Goal: Task Accomplishment & Management: Manage account settings

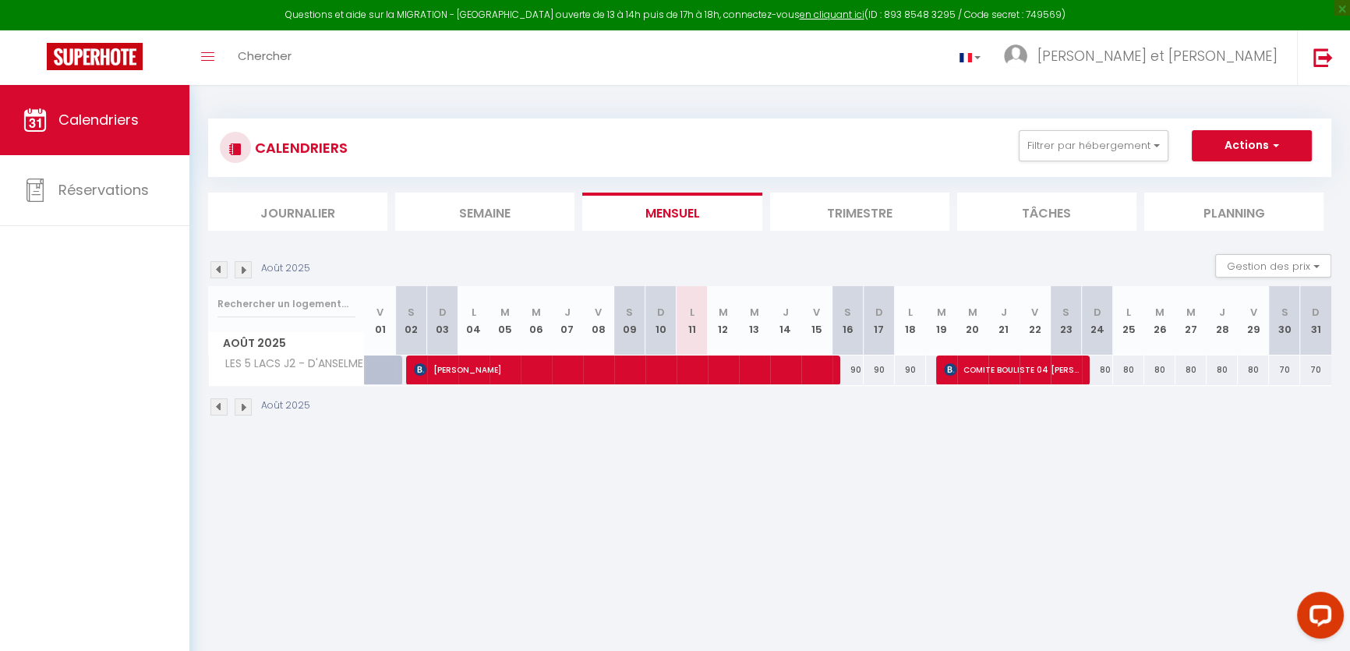
click at [884, 210] on li "Trimestre" at bounding box center [859, 211] width 179 height 38
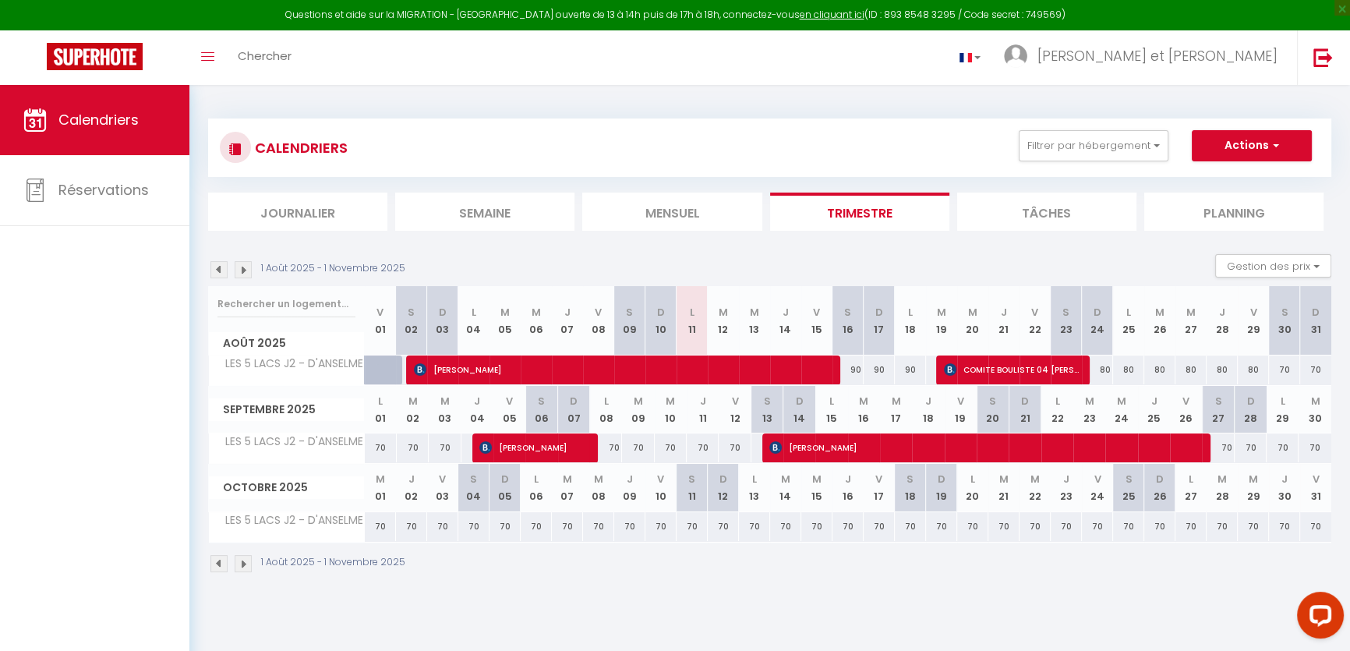
click at [245, 267] on img at bounding box center [243, 269] width 17 height 17
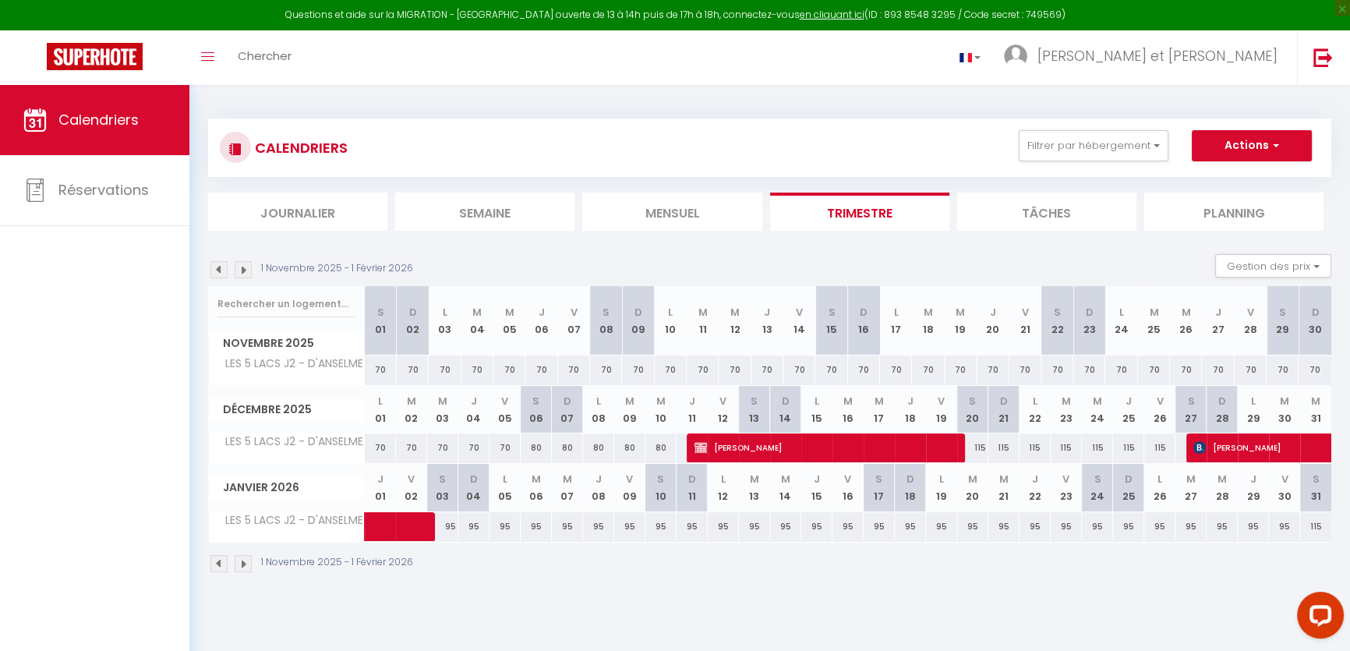
click at [245, 267] on img at bounding box center [243, 269] width 17 height 17
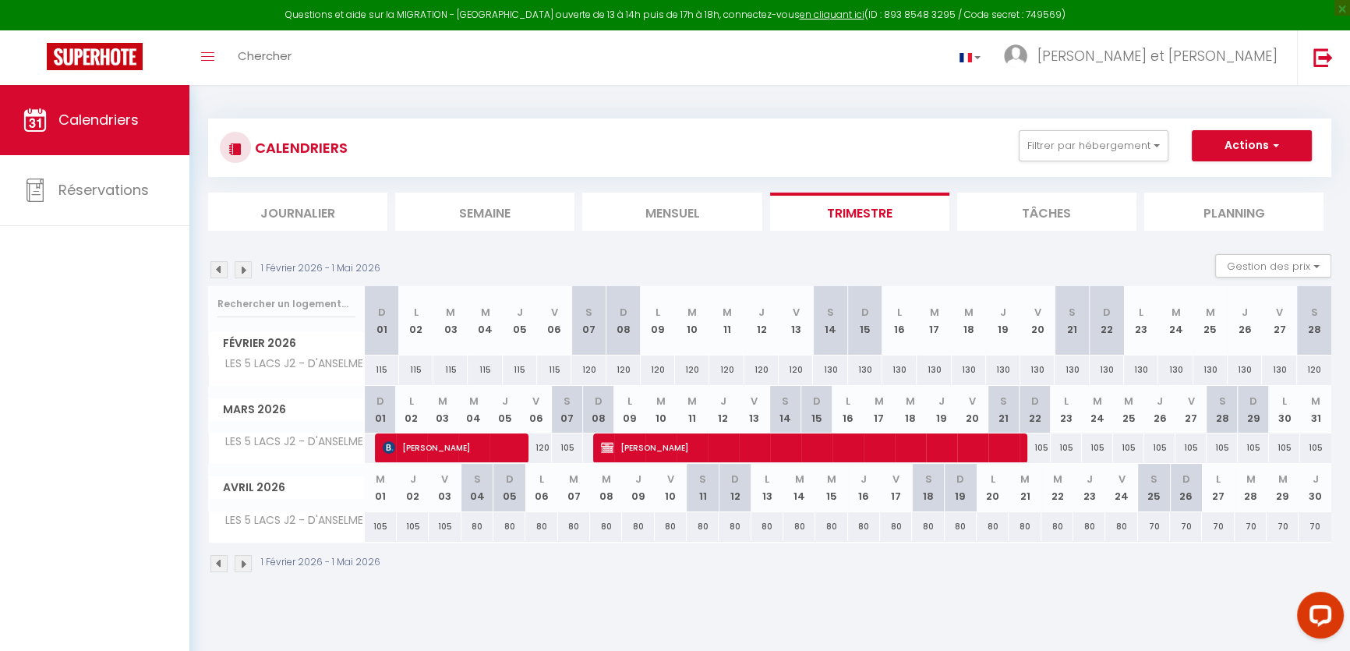
click at [221, 265] on img at bounding box center [218, 269] width 17 height 17
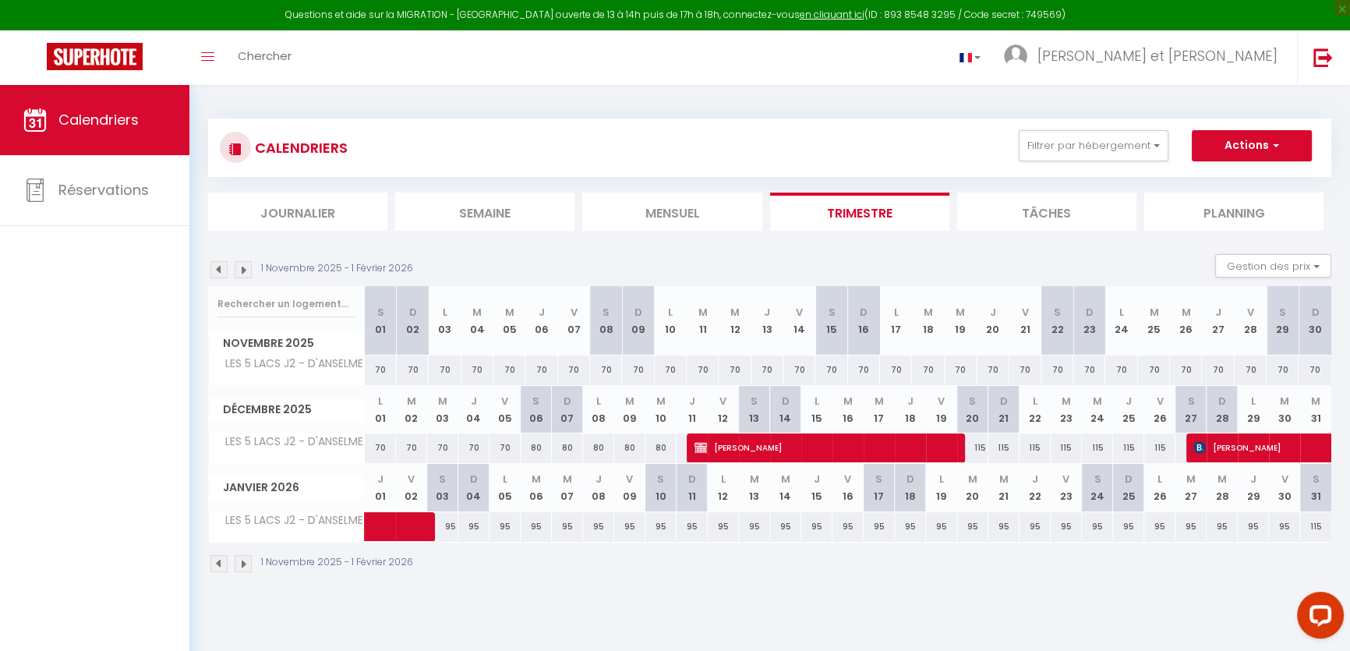
click at [221, 265] on img at bounding box center [218, 269] width 17 height 17
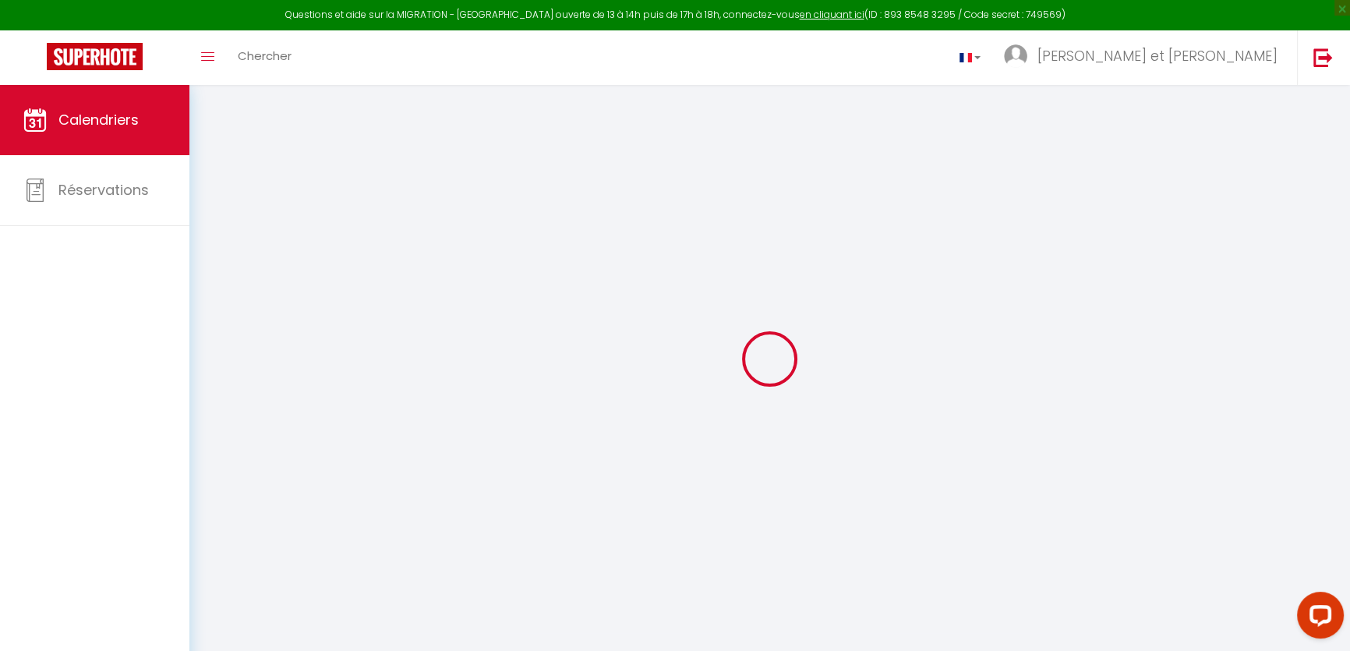
select select
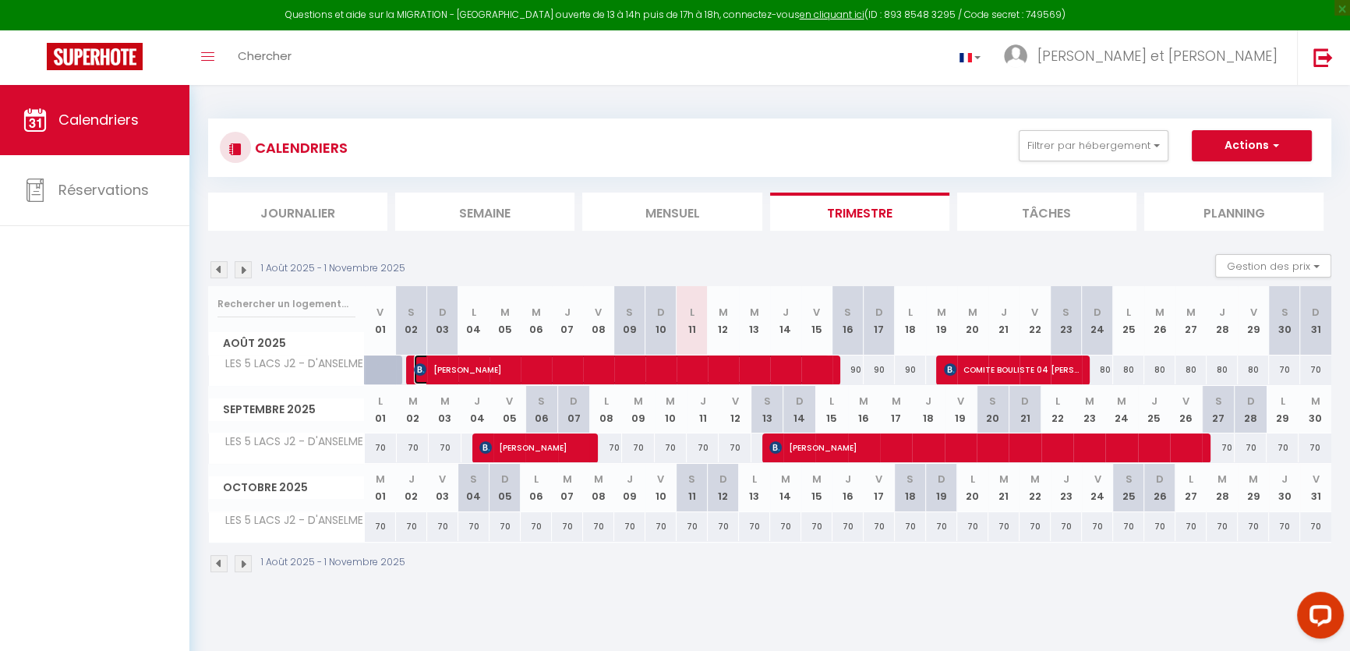
click at [727, 365] on span "[PERSON_NAME]" at bounding box center [621, 370] width 415 height 30
select select "OK"
select select "KO"
select select "0"
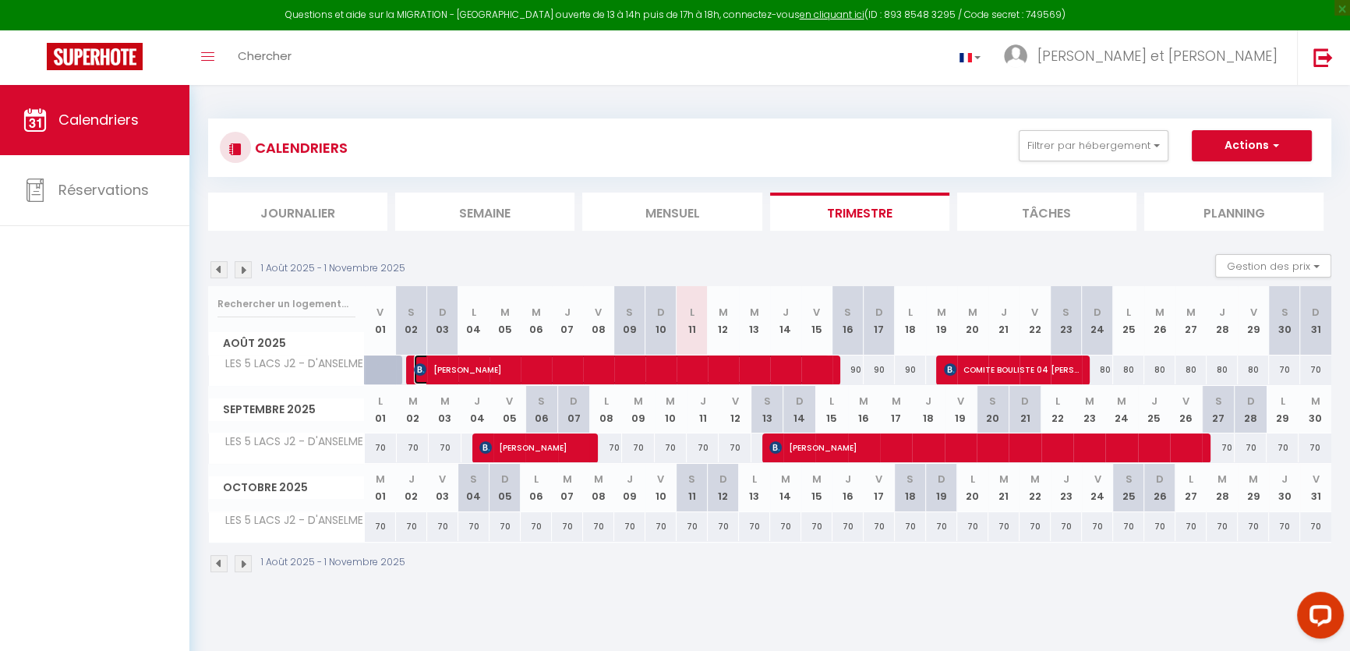
select select "1"
select select
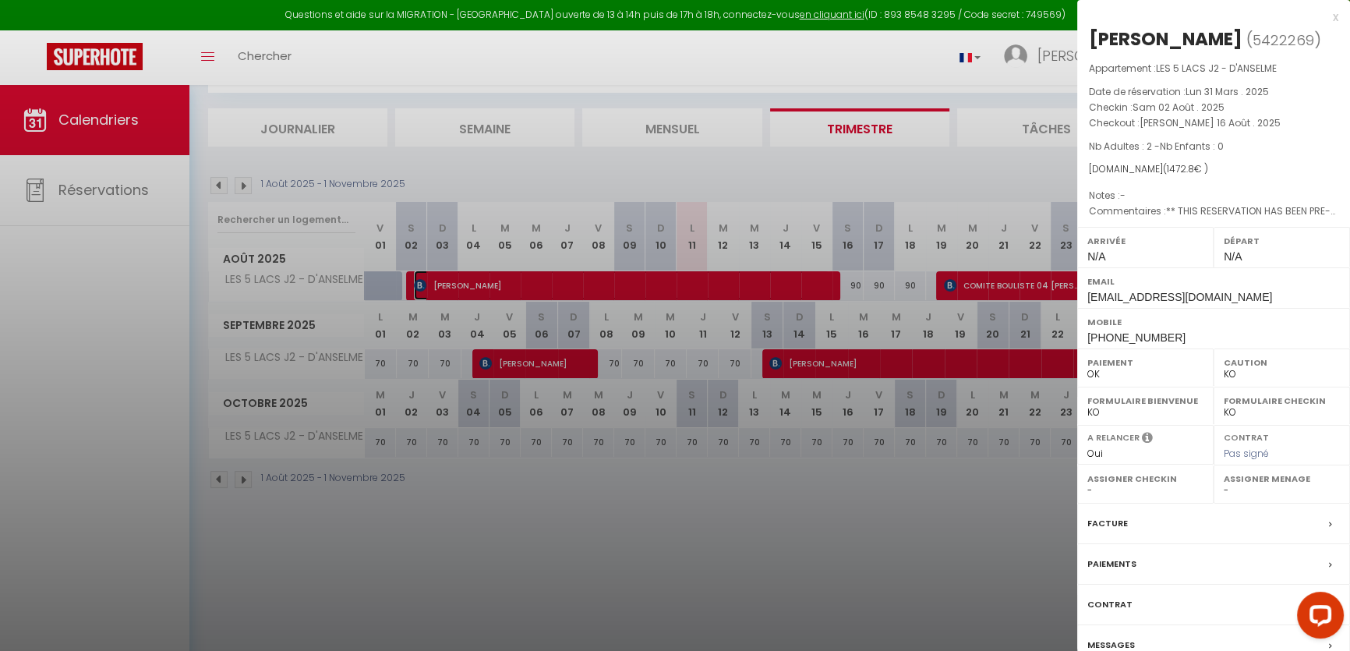
scroll to position [85, 0]
click at [1114, 612] on label "Contrat" at bounding box center [1109, 604] width 45 height 16
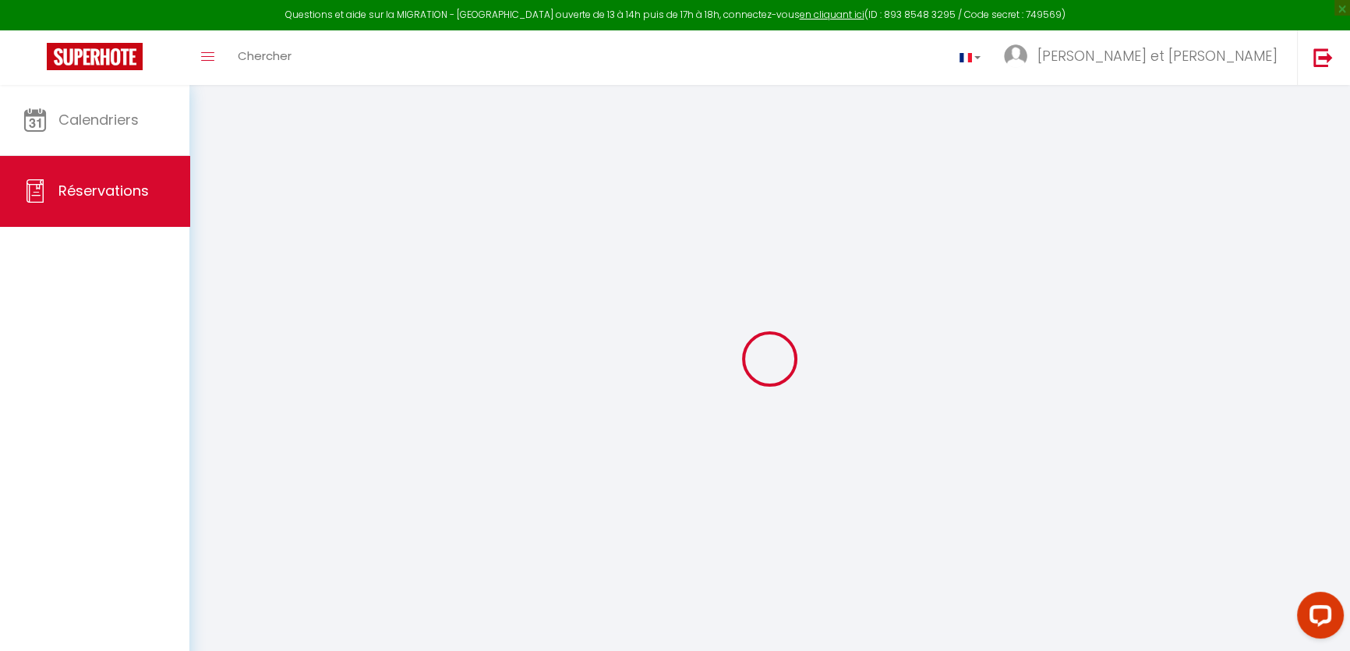
select select
checkbox input "false"
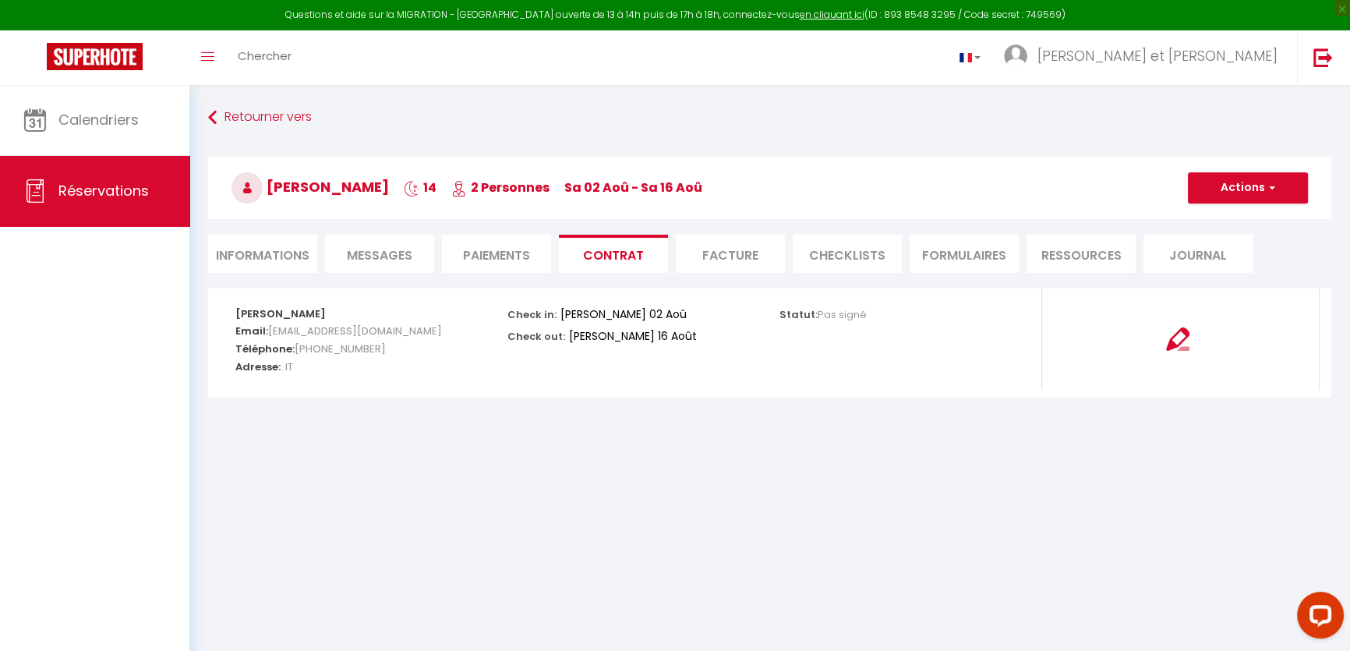
click at [277, 249] on li "Informations" at bounding box center [262, 254] width 109 height 38
select select
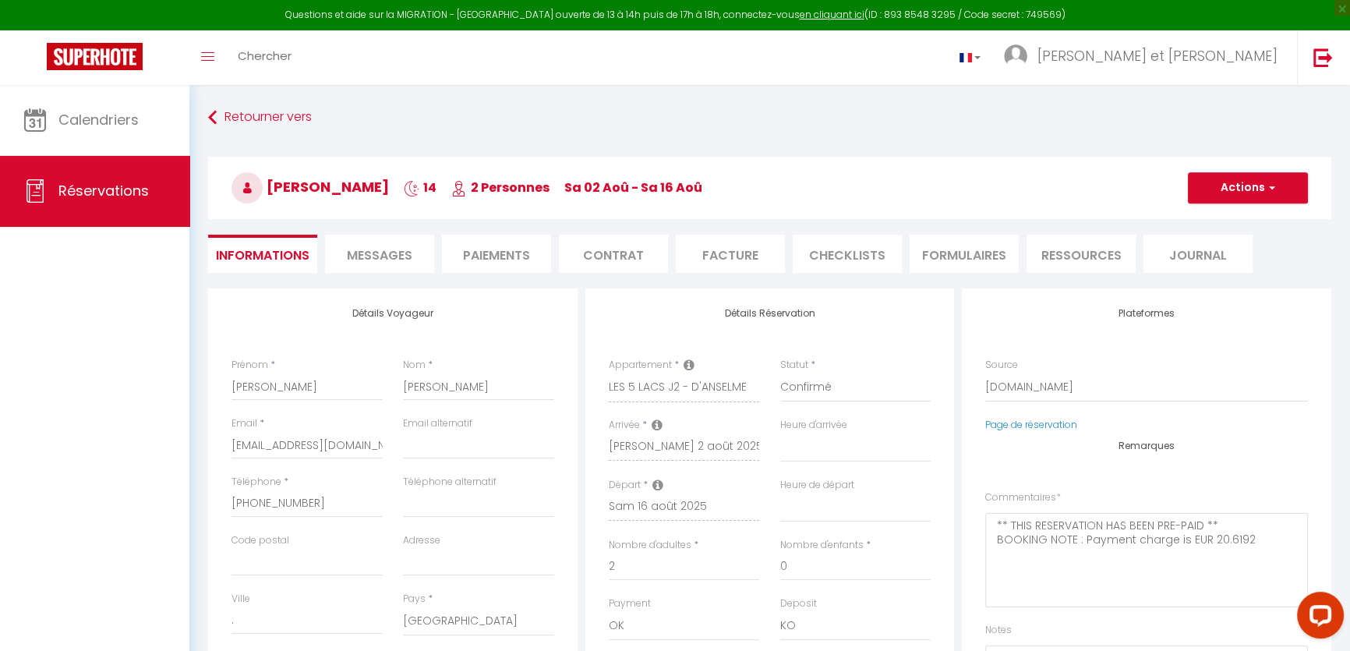
click at [381, 263] on span "Messages" at bounding box center [379, 255] width 65 height 18
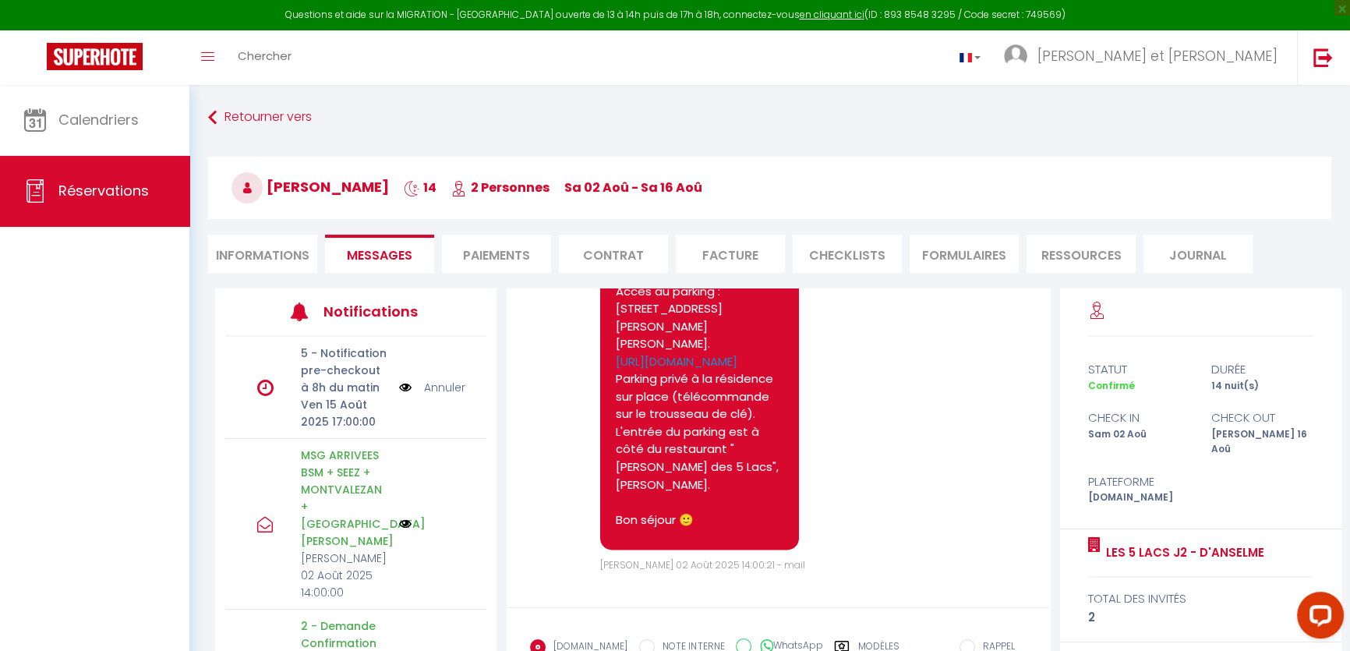
scroll to position [3615, 0]
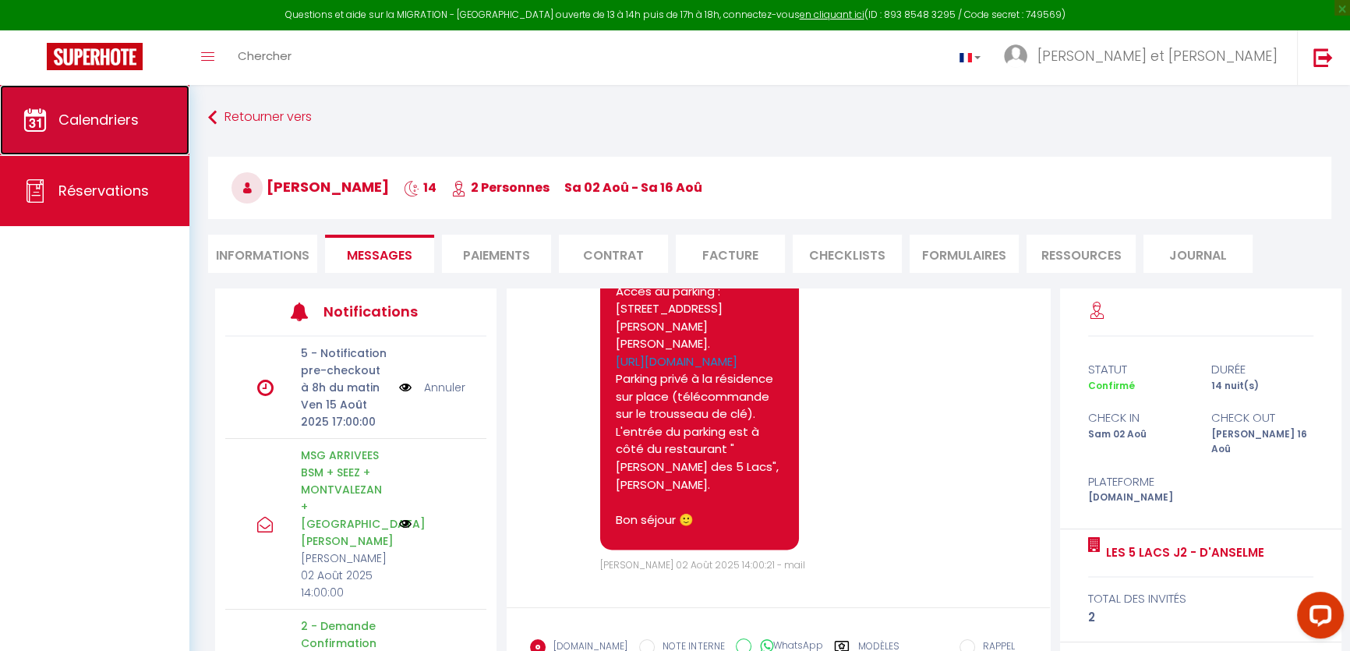
click at [141, 111] on link "Calendriers" at bounding box center [94, 120] width 189 height 70
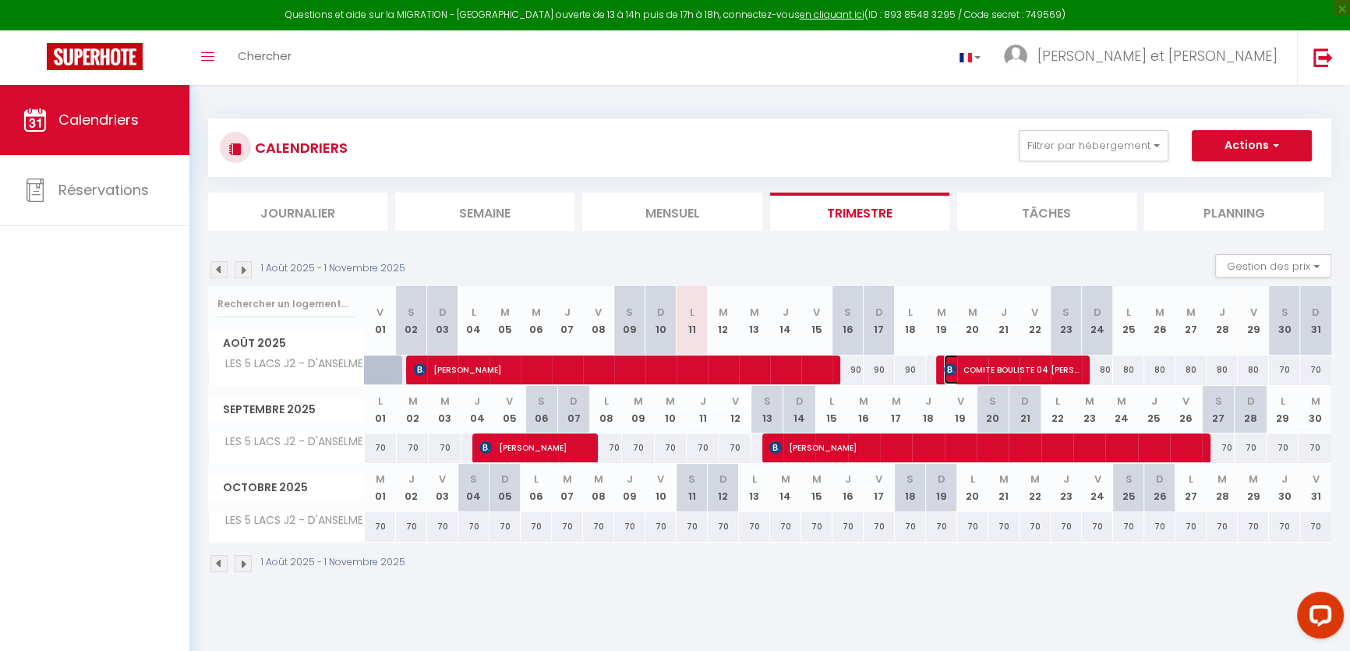
click at [1013, 367] on span "COMITE BOULISTE 04 [PERSON_NAME]" at bounding box center [1011, 370] width 135 height 30
select select "OK"
select select "KO"
select select "0"
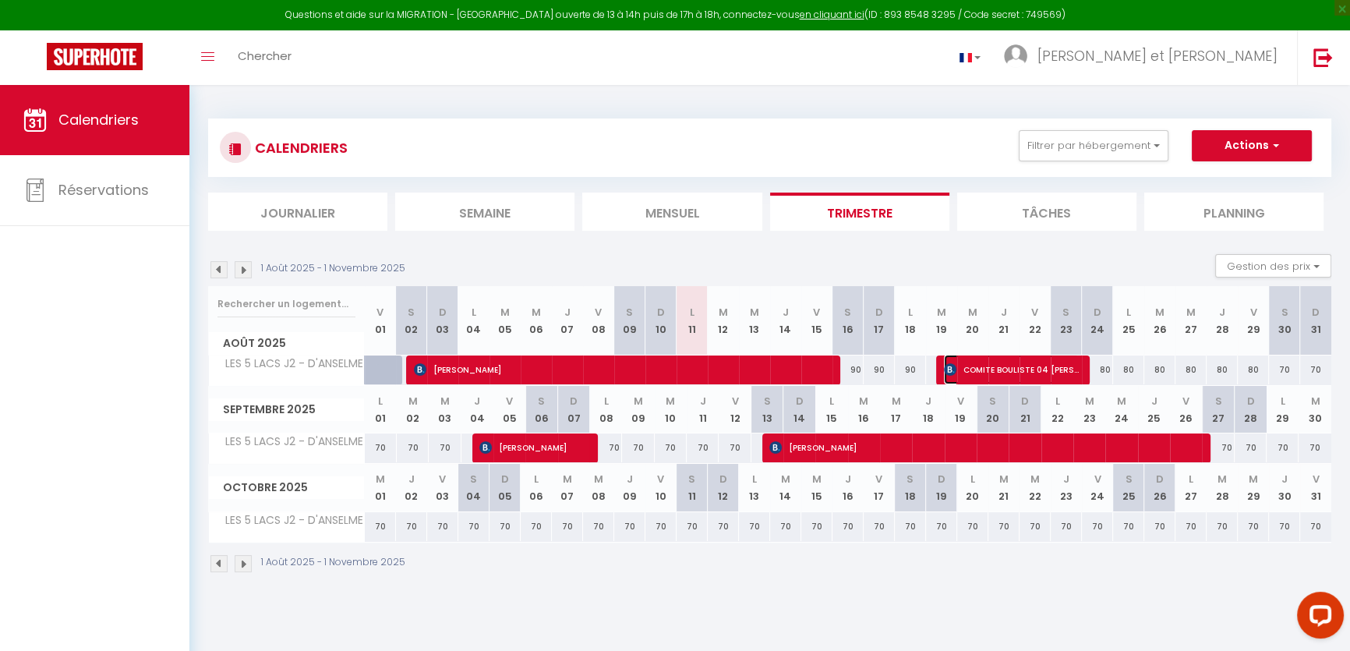
select select "1"
select select
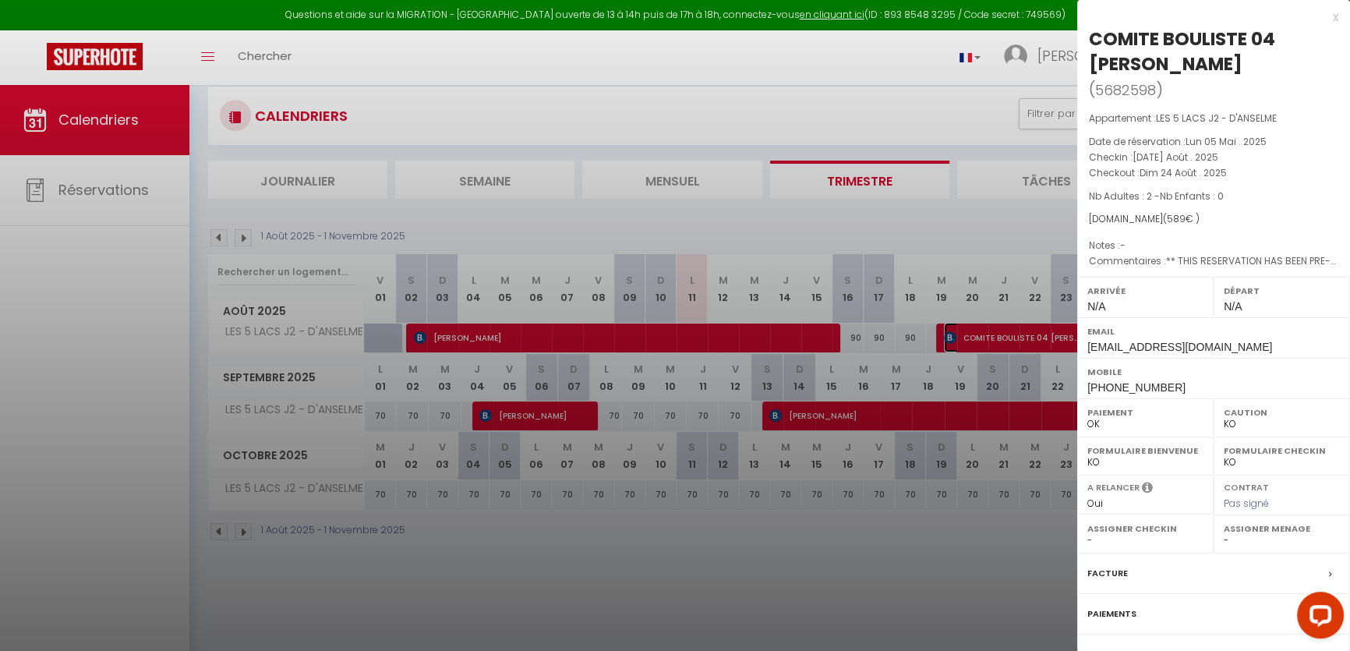
scroll to position [85, 0]
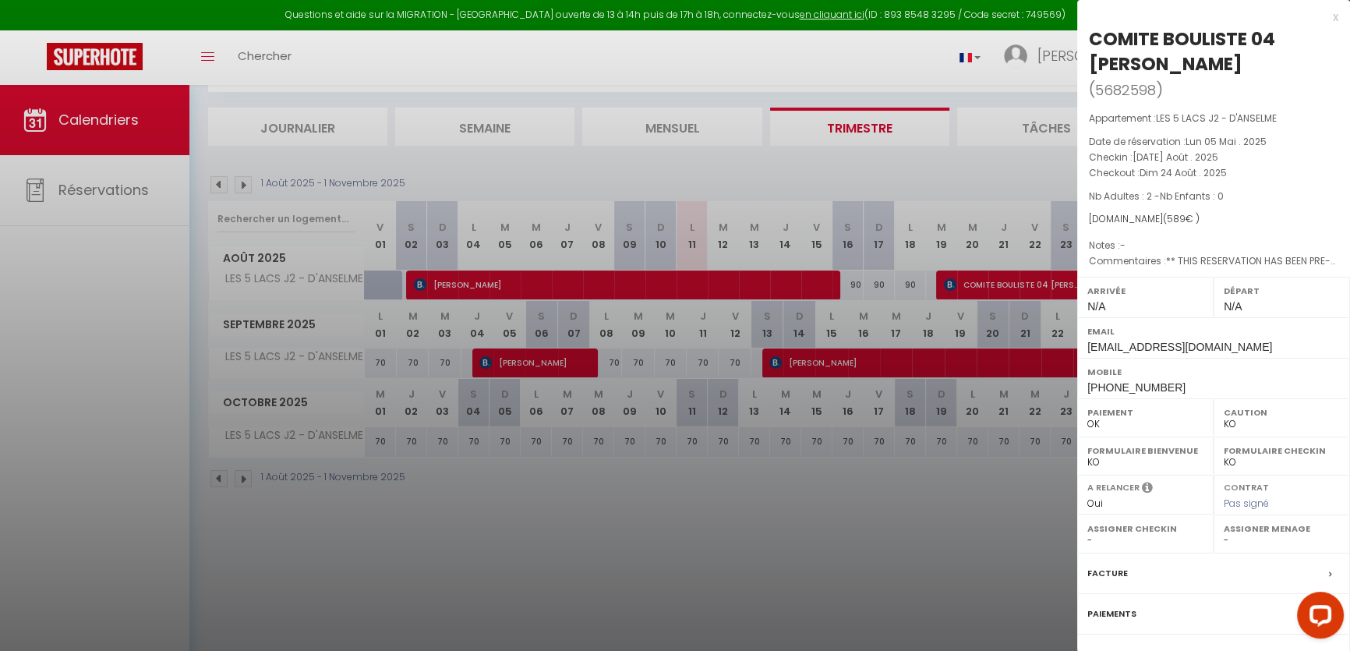
click at [1118, 612] on label "Paiements" at bounding box center [1111, 613] width 49 height 16
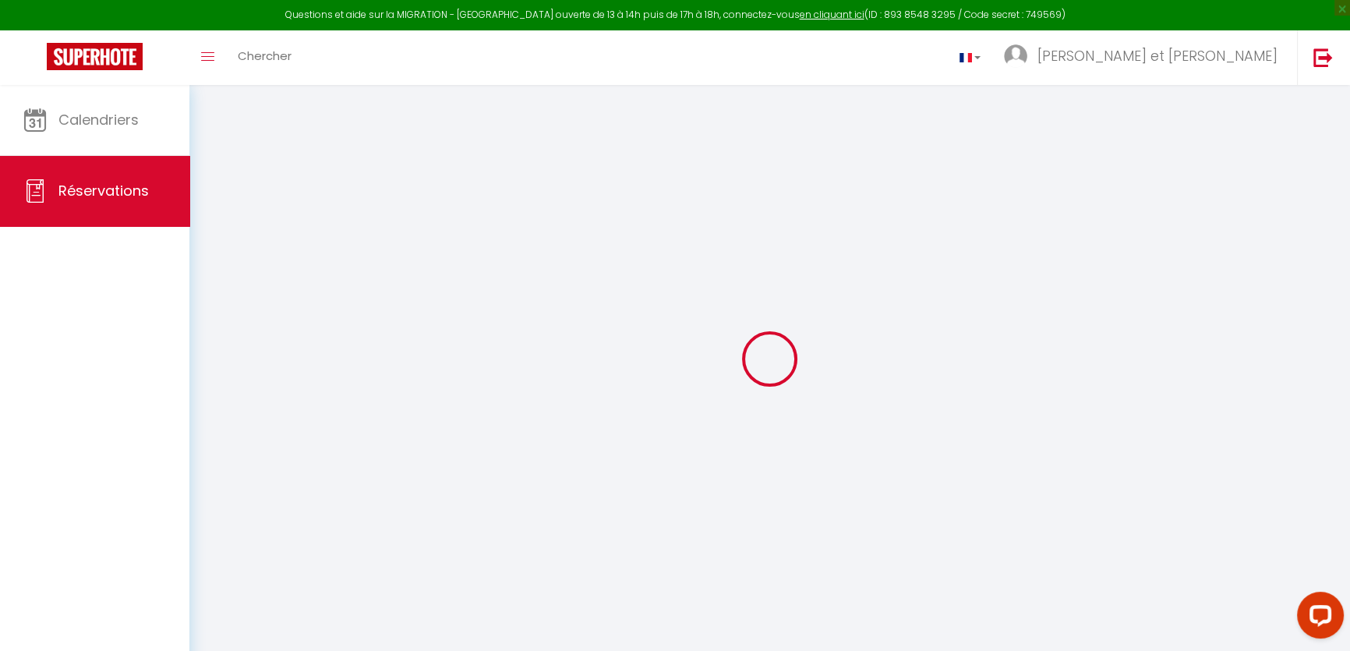
select select
checkbox input "false"
select select
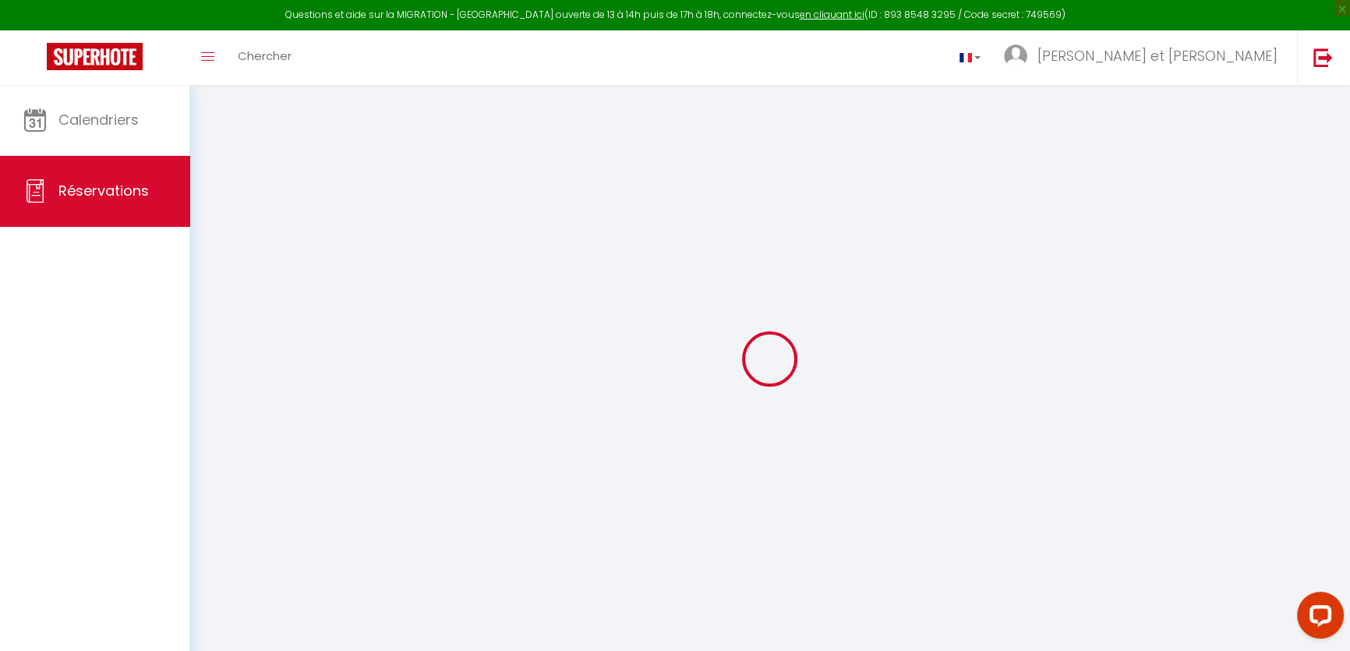
checkbox input "false"
type textarea "** THIS RESERVATION HAS BEEN PRE-PAID ** Approximate time of arrival: between 1…"
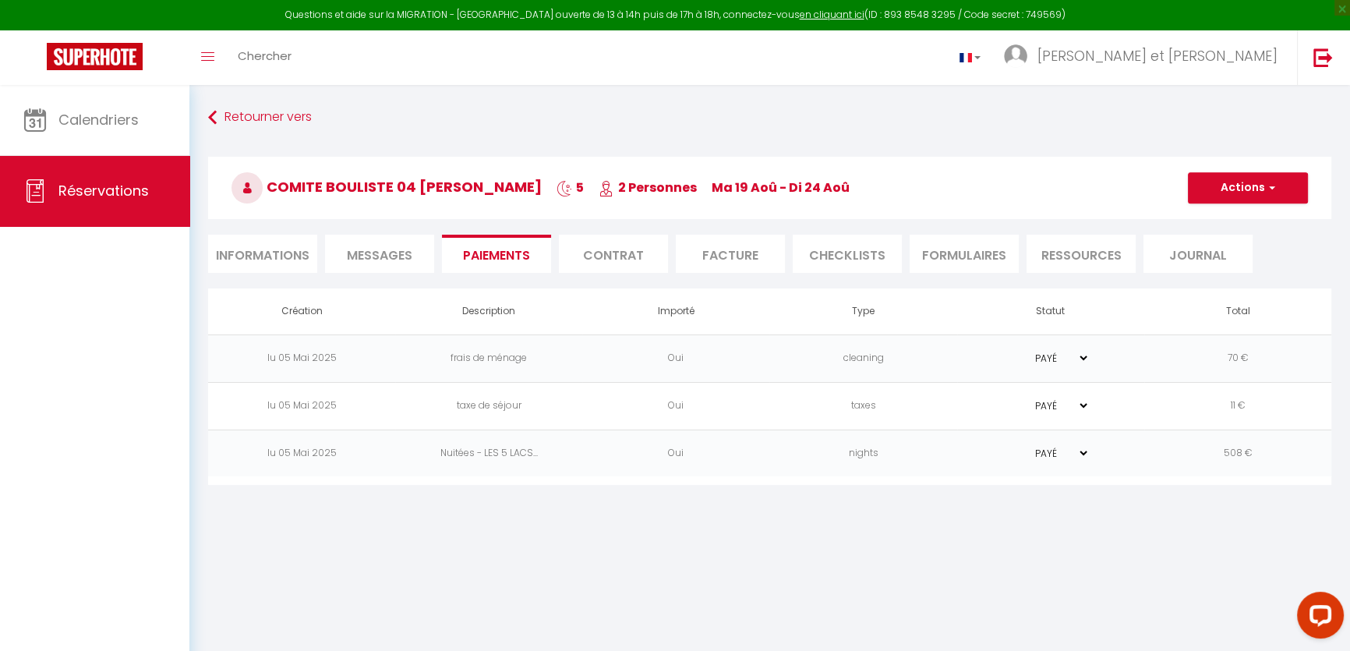
click at [369, 268] on li "Messages" at bounding box center [379, 254] width 109 height 38
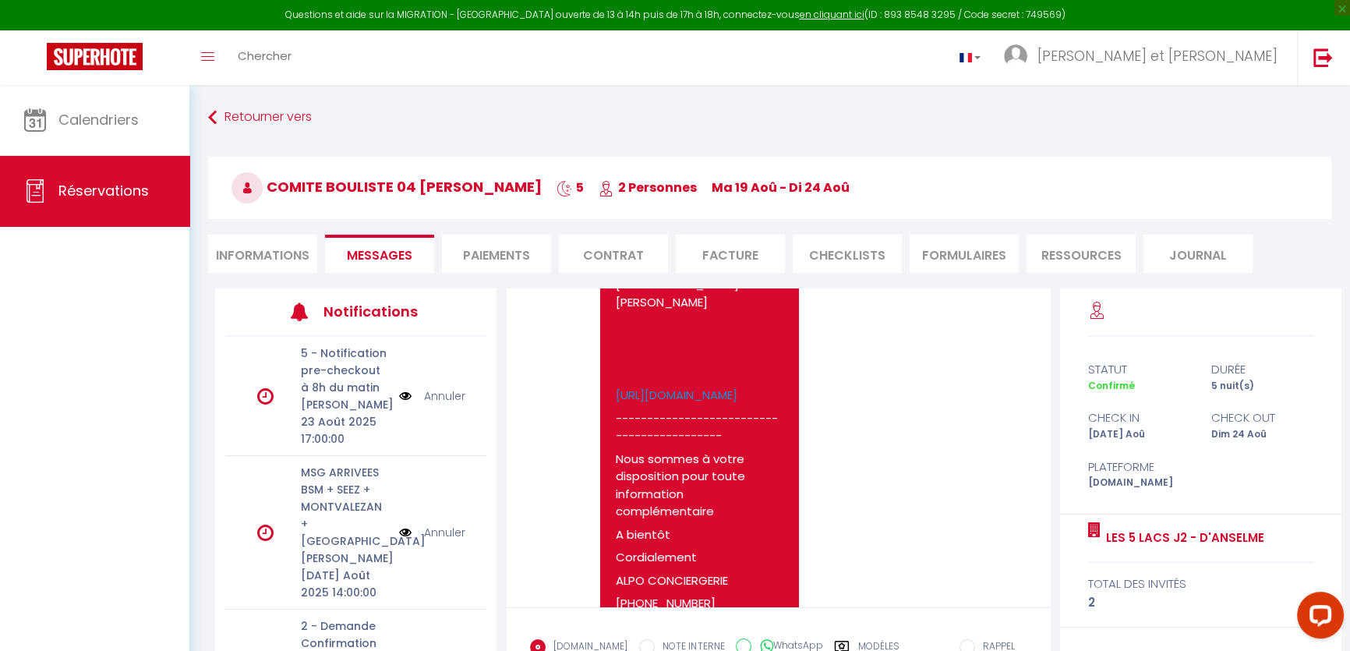
scroll to position [283, 0]
